Goal: Find specific page/section: Find specific page/section

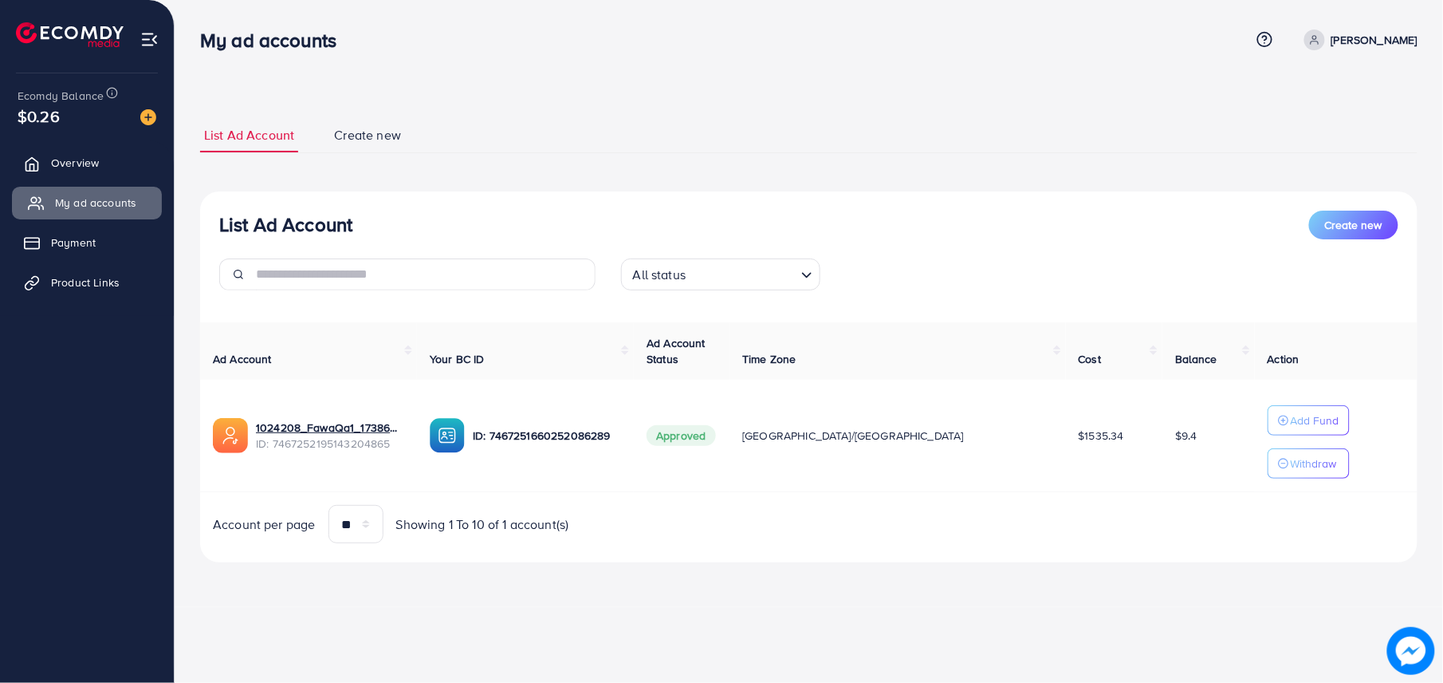
drag, startPoint x: 46, startPoint y: 158, endPoint x: 90, endPoint y: 204, distance: 63.7
click at [46, 158] on link "Overview" at bounding box center [87, 163] width 150 height 32
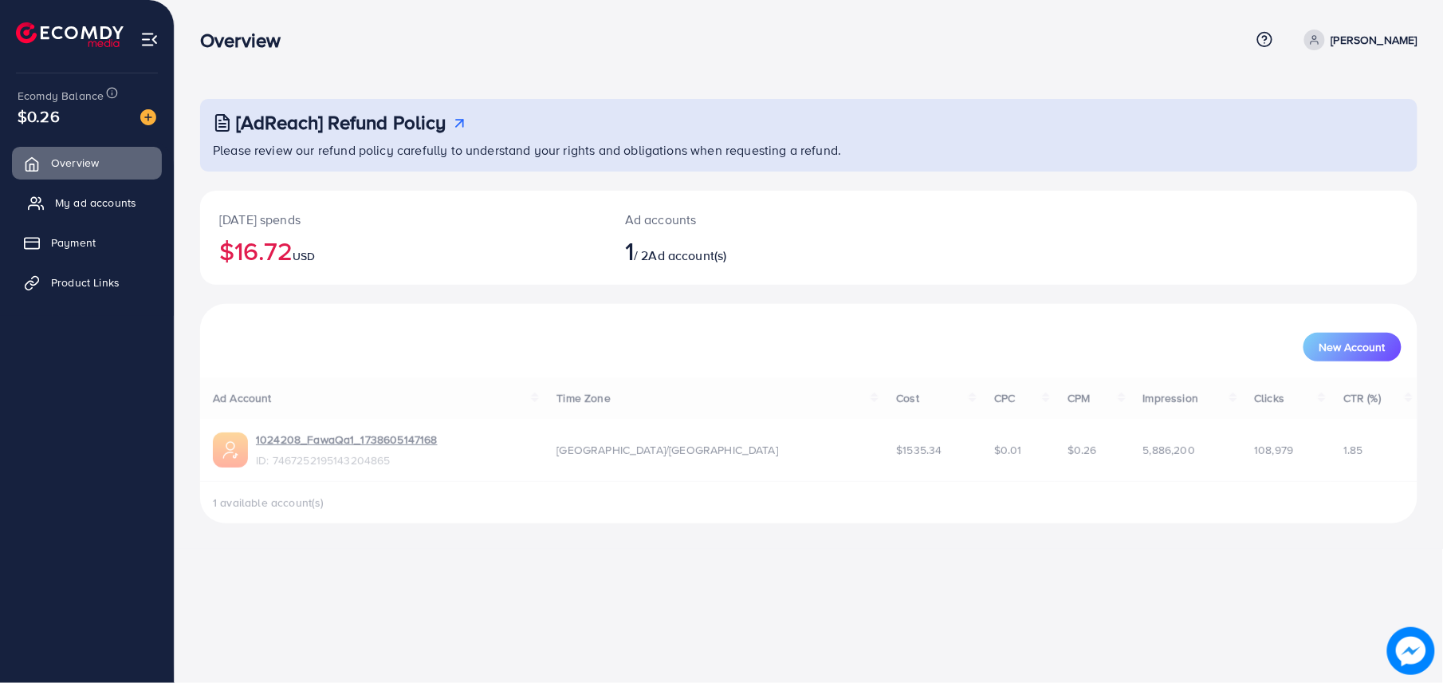
click at [90, 204] on span "My ad accounts" at bounding box center [95, 203] width 81 height 16
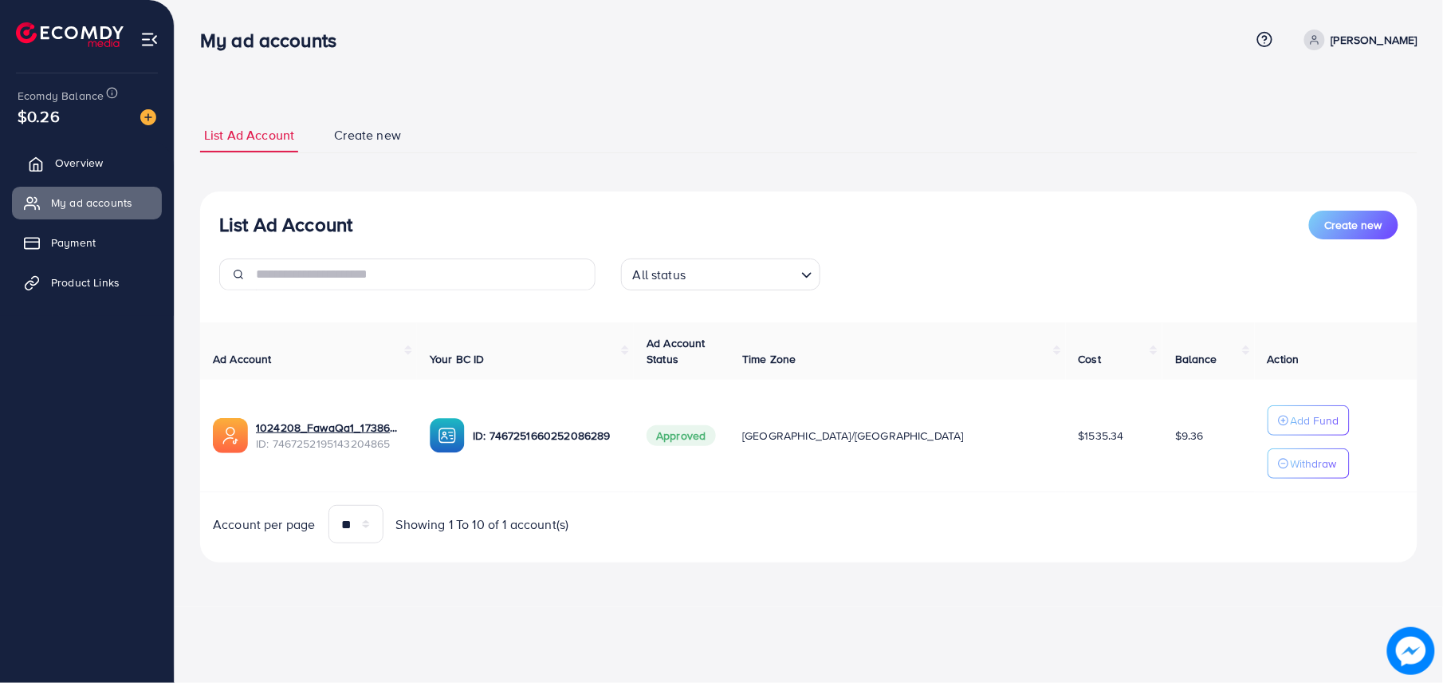
click at [113, 156] on link "Overview" at bounding box center [87, 163] width 150 height 32
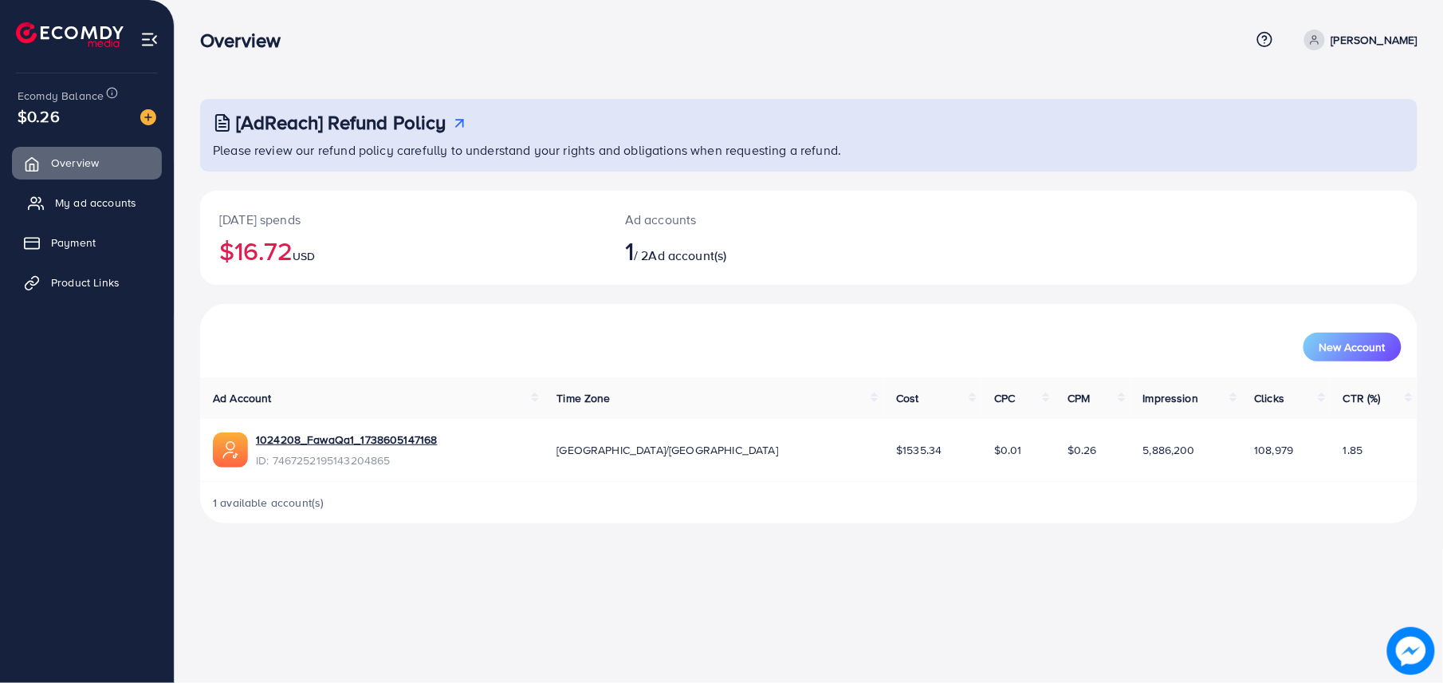
click at [119, 188] on link "My ad accounts" at bounding box center [87, 203] width 150 height 32
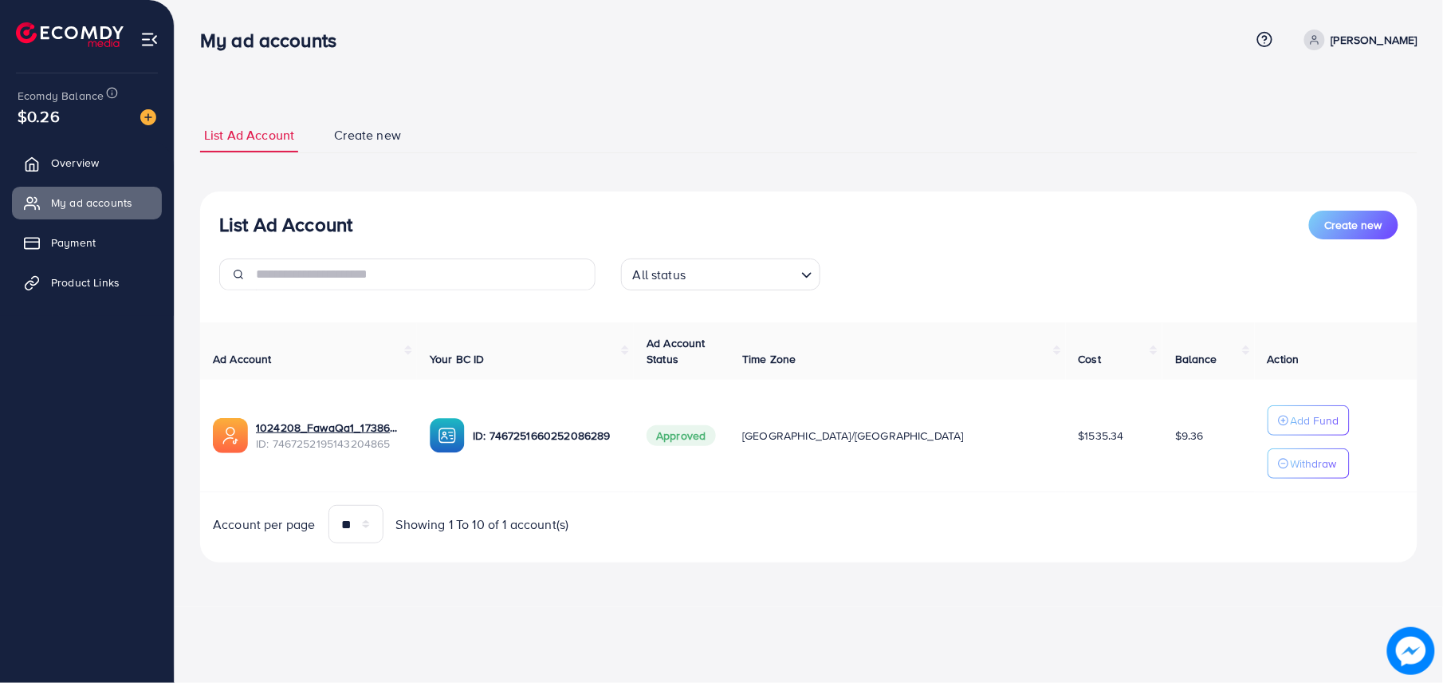
drag, startPoint x: 86, startPoint y: 167, endPoint x: 83, endPoint y: 185, distance: 18.6
click at [86, 167] on span "Overview" at bounding box center [75, 163] width 48 height 16
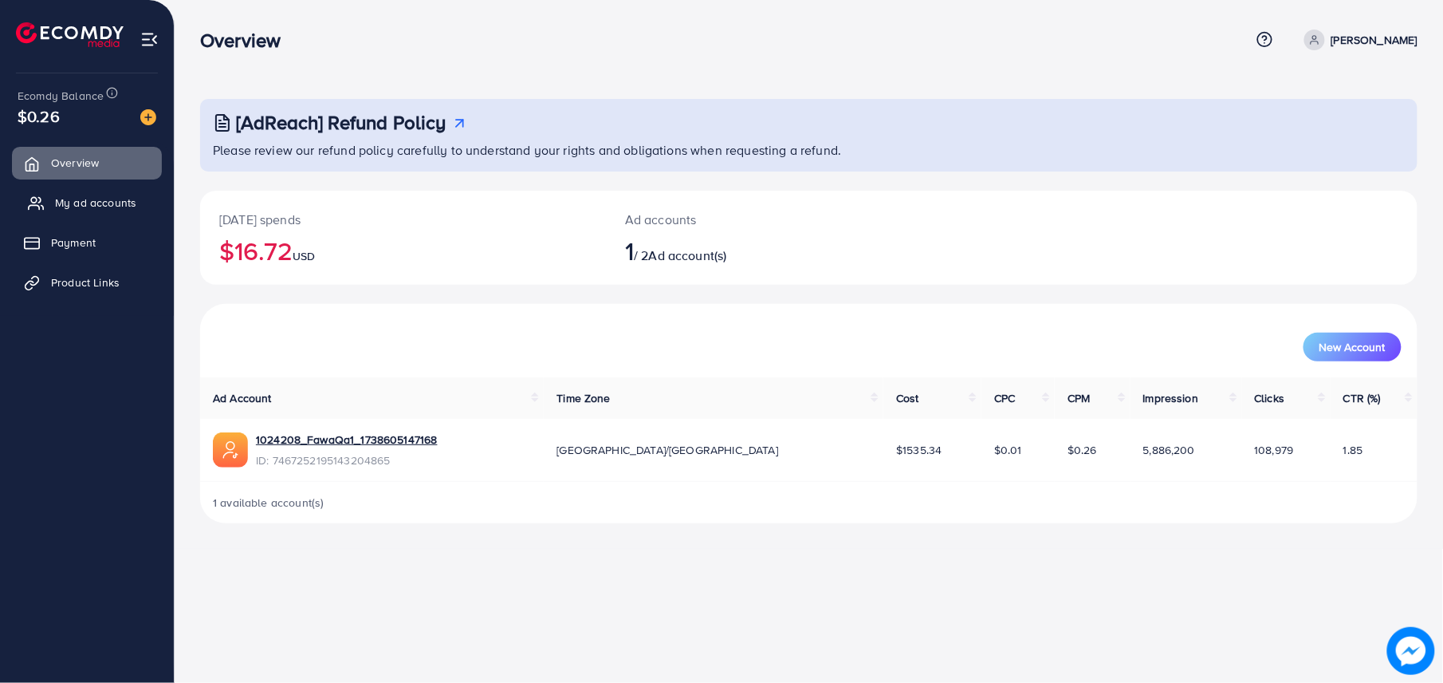
click at [83, 198] on span "My ad accounts" at bounding box center [95, 203] width 81 height 16
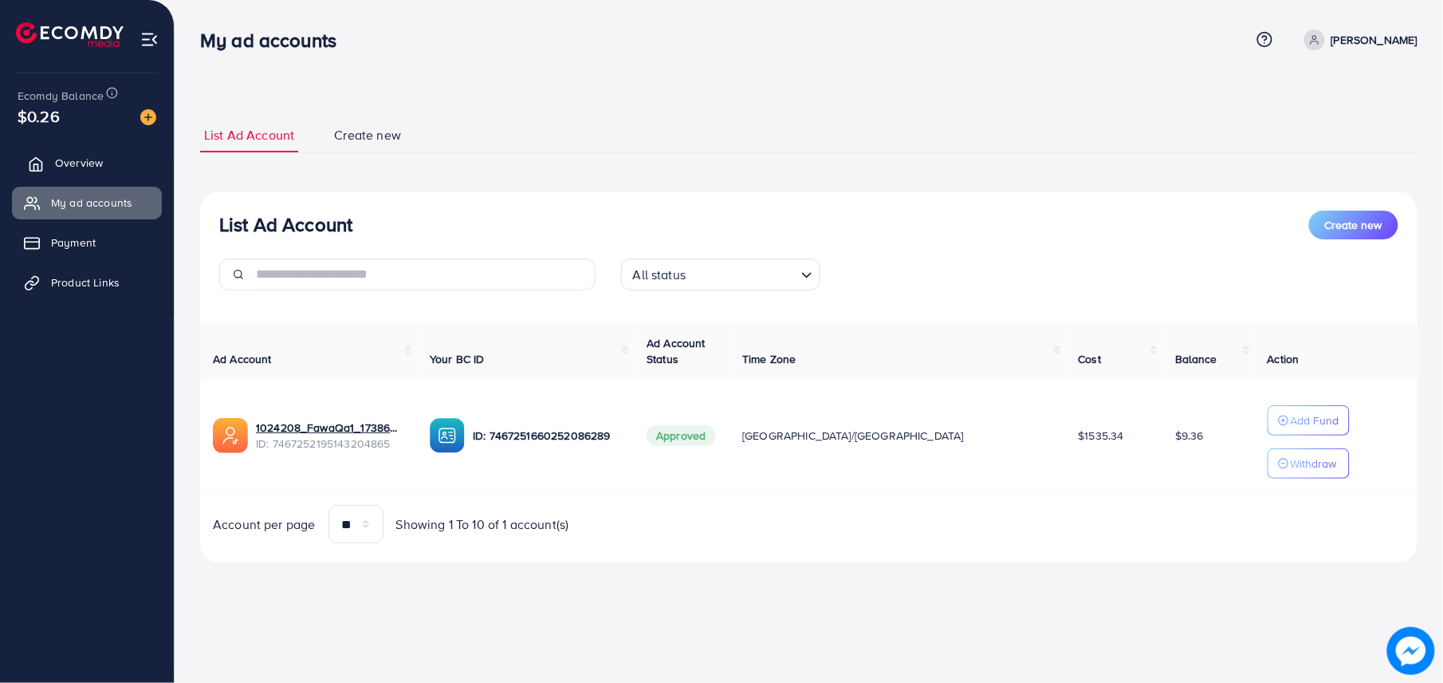
click at [103, 160] on link "Overview" at bounding box center [87, 163] width 150 height 32
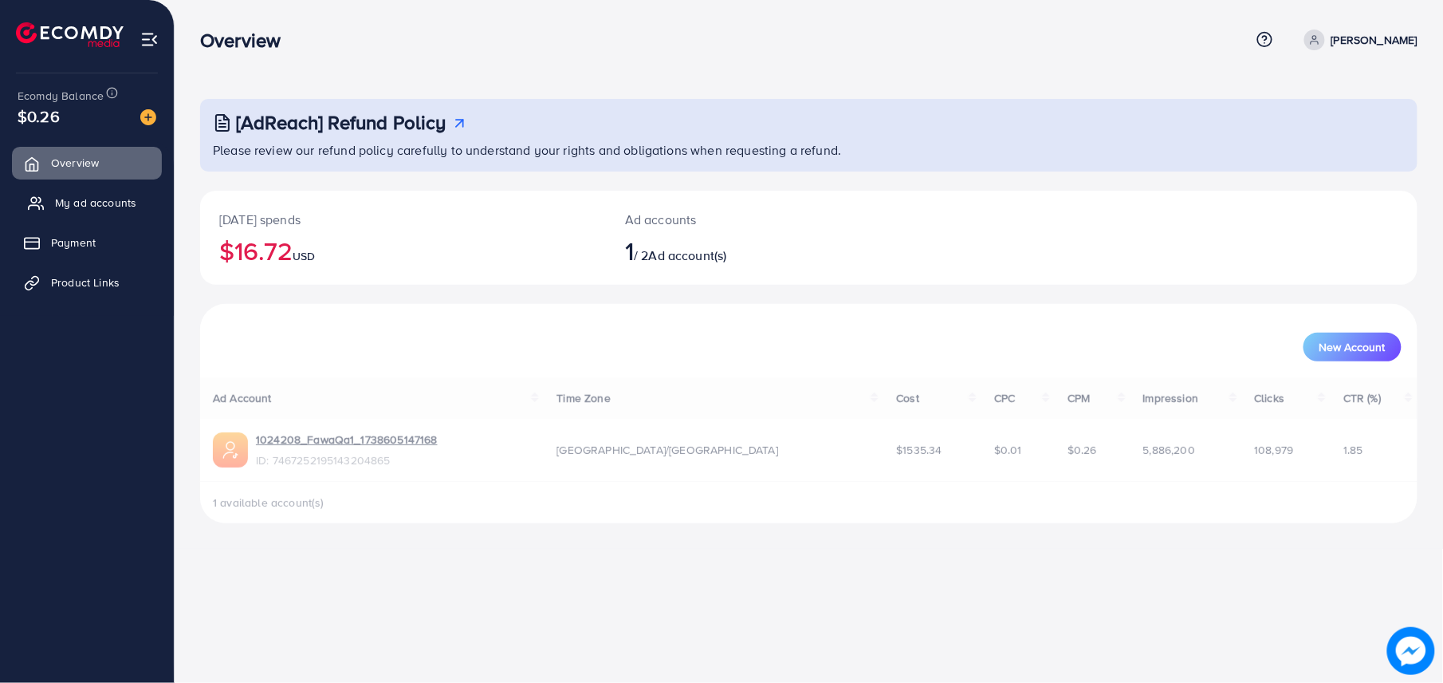
click at [96, 204] on span "My ad accounts" at bounding box center [95, 203] width 81 height 16
